Goal: Find specific page/section: Find specific page/section

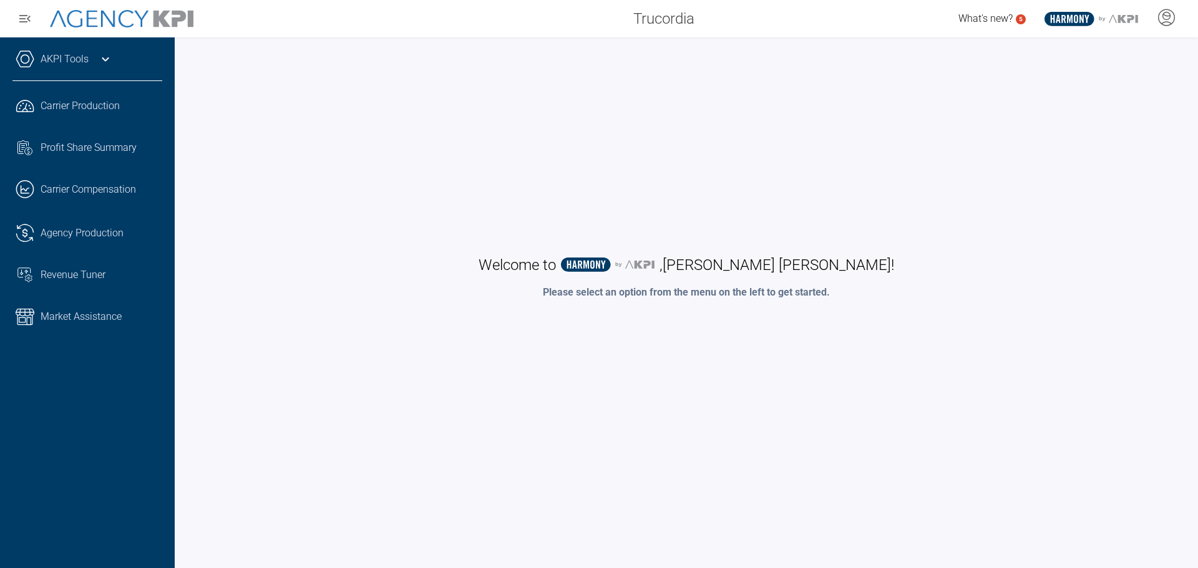
click at [111, 60] on icon at bounding box center [105, 59] width 15 height 15
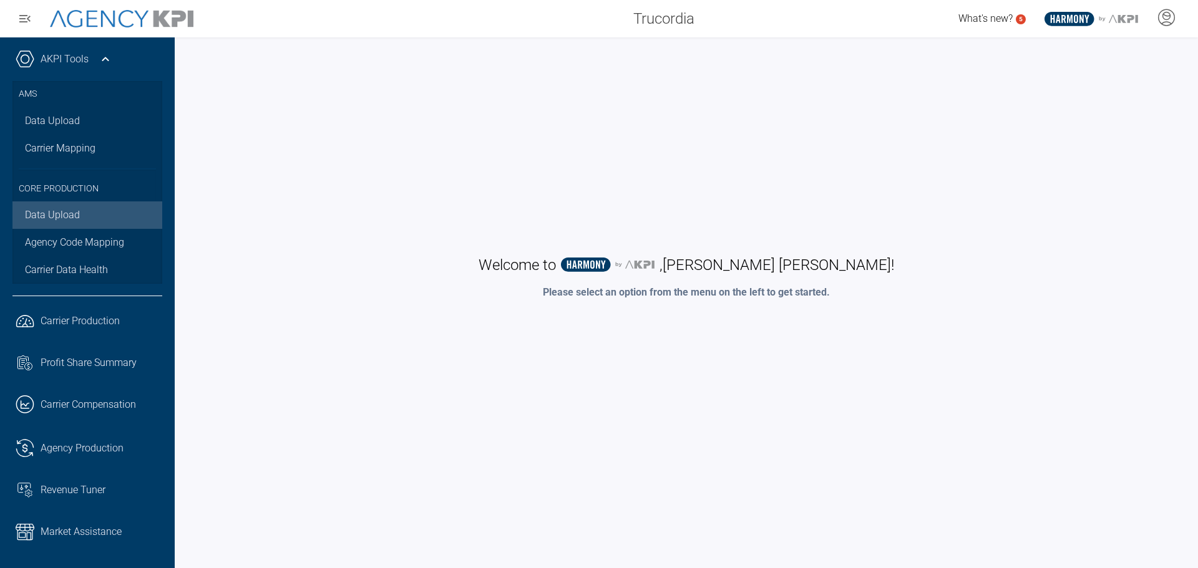
click at [79, 213] on link "Data Upload" at bounding box center [87, 214] width 150 height 27
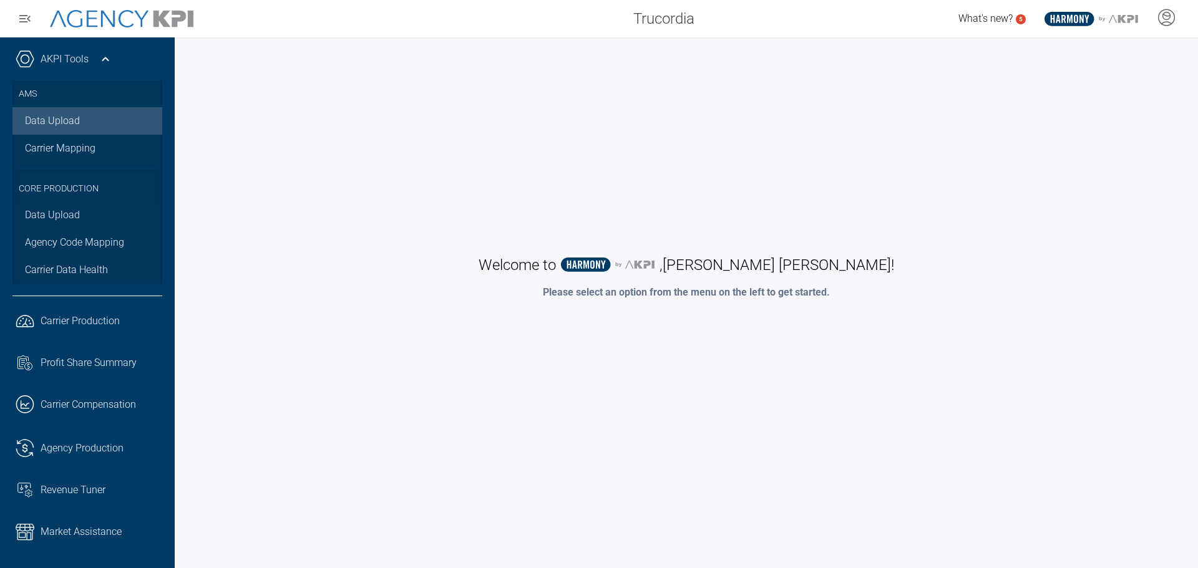
click at [101, 125] on link "Data Upload" at bounding box center [87, 120] width 150 height 27
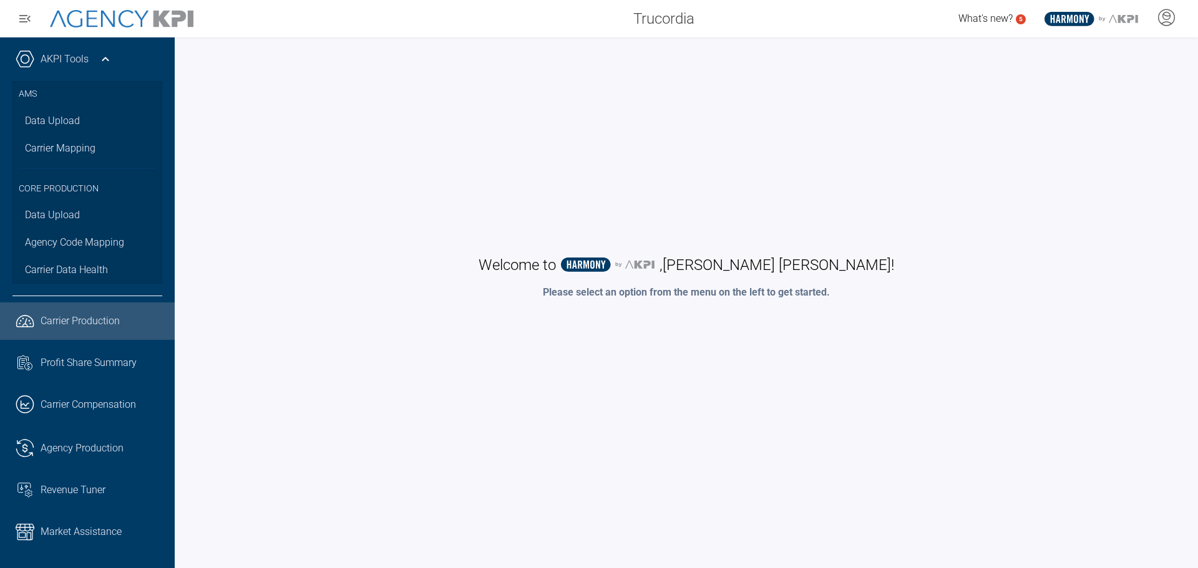
click at [90, 327] on span "Carrier Production" at bounding box center [80, 321] width 79 height 15
